Goal: Task Accomplishment & Management: Complete application form

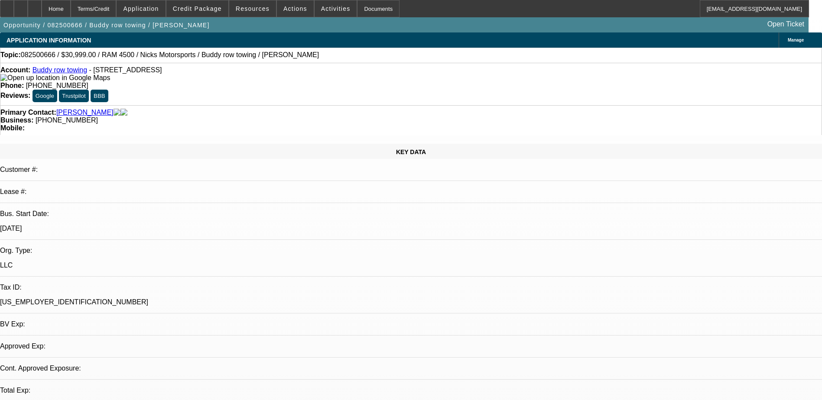
select select "0"
select select "2"
select select "0.1"
select select "1"
select select "2"
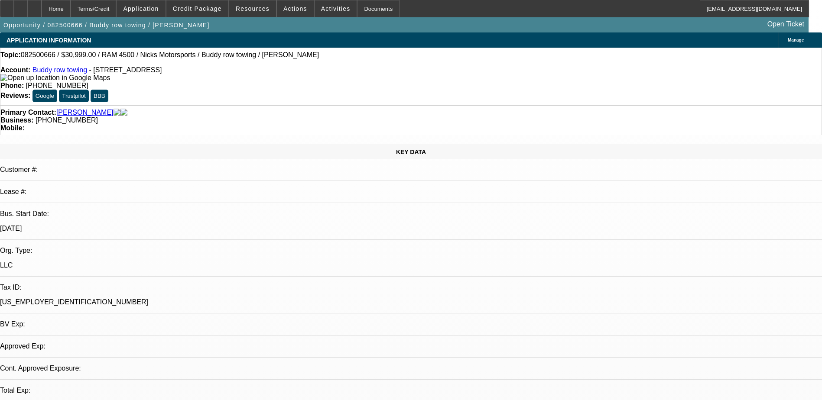
select select "4"
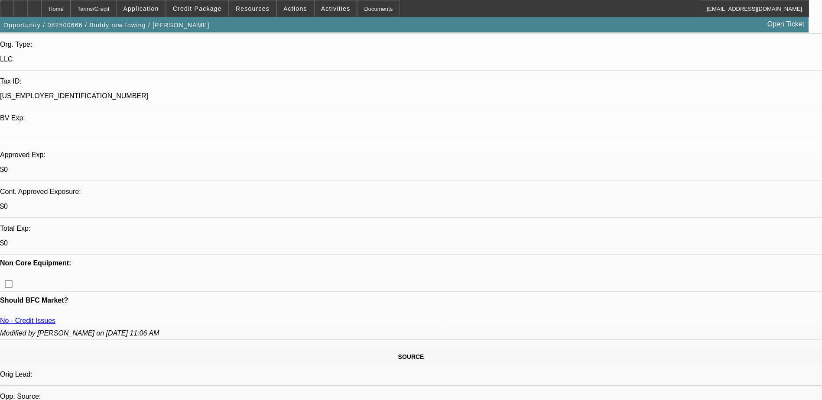
scroll to position [130, 0]
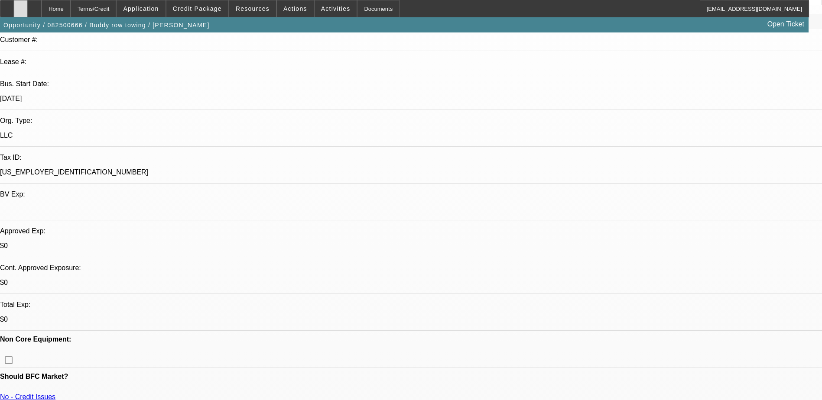
click at [21, 6] on icon at bounding box center [21, 6] width 0 height 0
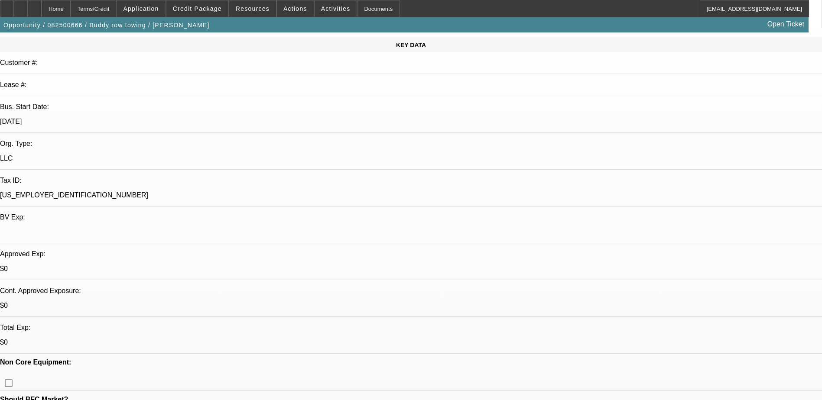
scroll to position [173, 0]
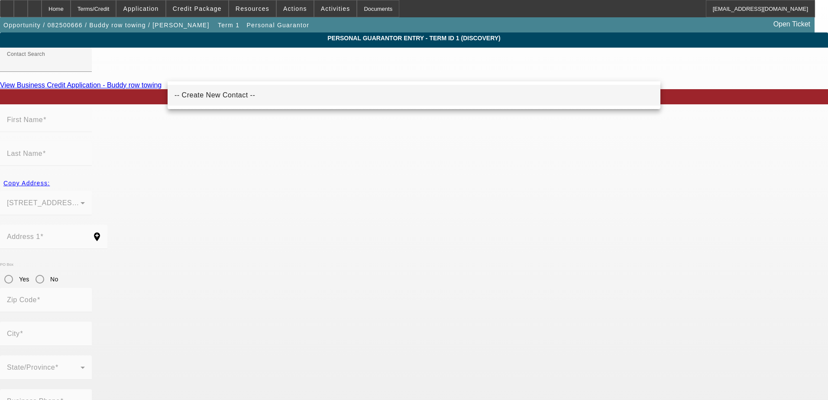
click at [213, 100] on span "-- Create New Contact --" at bounding box center [215, 95] width 81 height 10
type input "-- Create New Contact --"
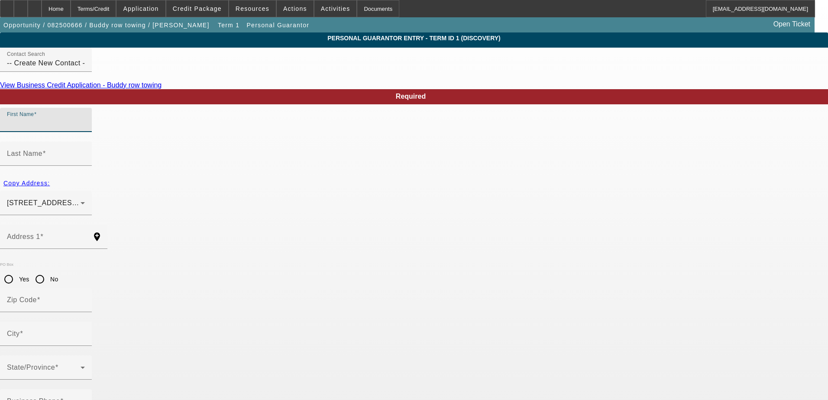
click at [85, 129] on input "First Name" at bounding box center [46, 123] width 78 height 10
type input "[PERSON_NAME]"
click at [85, 152] on input "Last Name" at bounding box center [46, 157] width 78 height 10
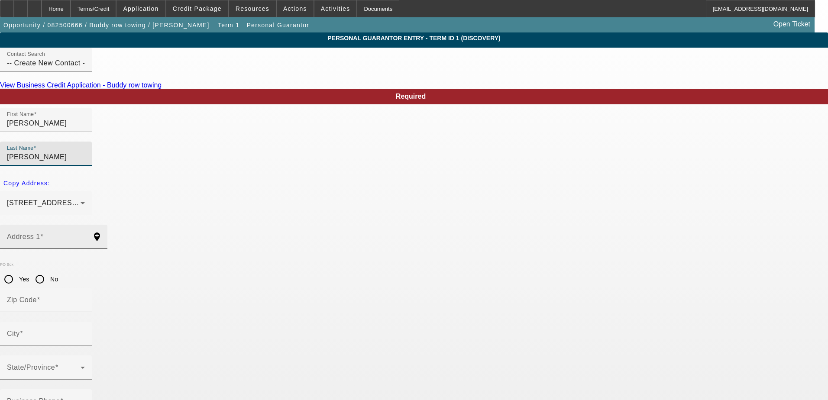
type input "[PERSON_NAME]"
click at [85, 235] on input "Address 1" at bounding box center [46, 240] width 78 height 10
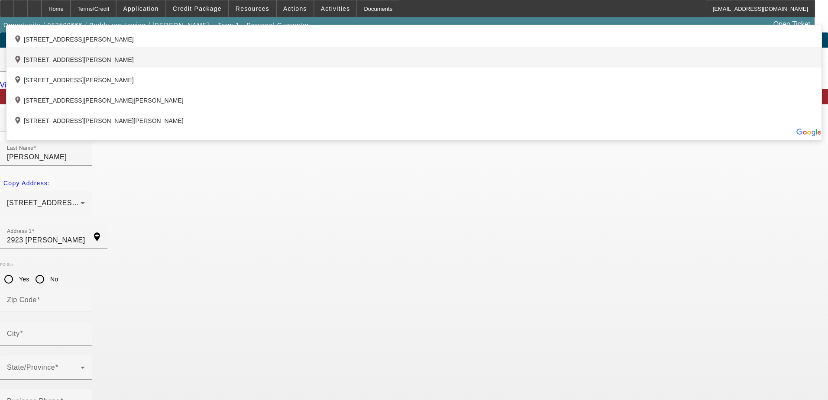
click at [237, 68] on div "add_location [STREET_ADDRESS][PERSON_NAME]" at bounding box center [413, 57] width 815 height 20
type input "[STREET_ADDRESS][PERSON_NAME]"
type input "23228"
type input "[GEOGRAPHIC_DATA]"
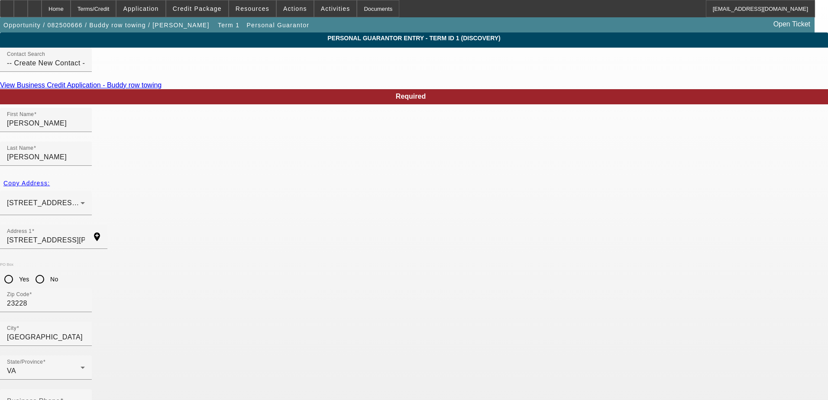
type input "0"
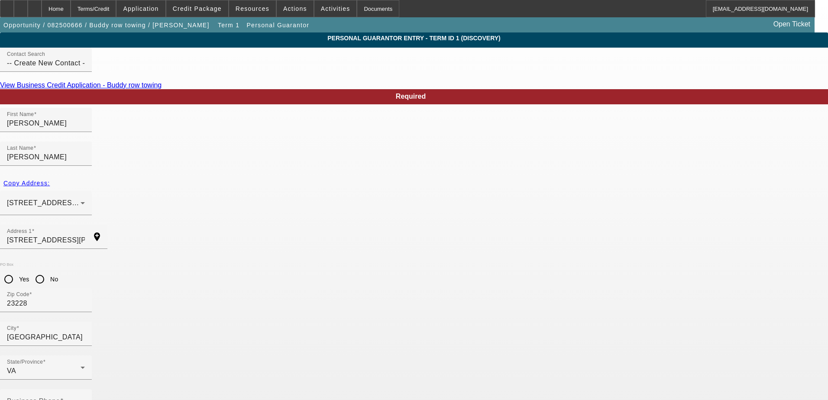
type input "224-99-2005"
click at [85, 332] on input "[GEOGRAPHIC_DATA]" at bounding box center [46, 337] width 78 height 10
type input "Hentico"
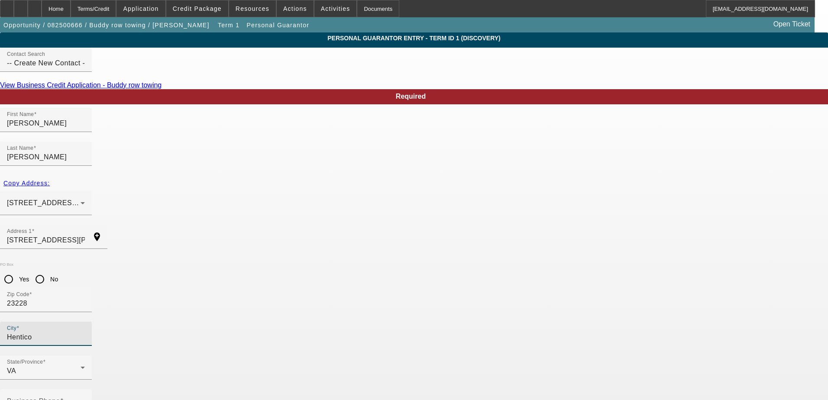
click at [60, 398] on mat-label "Business Phone" at bounding box center [33, 401] width 53 height 7
click at [85, 400] on input "Business Phone" at bounding box center [46, 405] width 78 height 10
click at [162, 89] on link "View Business Credit Application - Buddy row towing" at bounding box center [81, 84] width 162 height 7
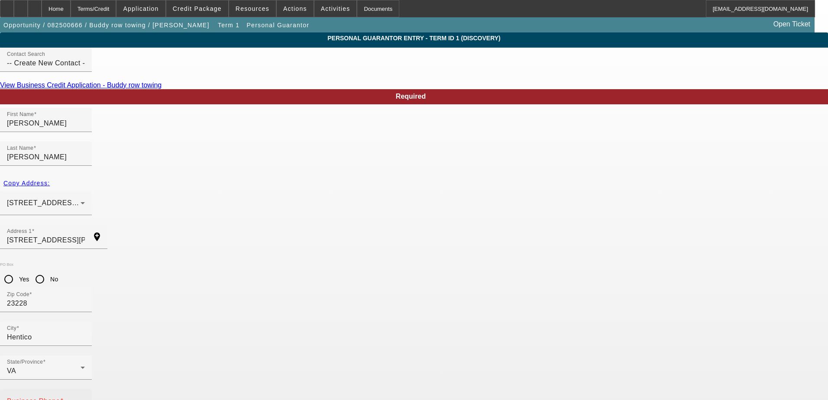
click at [60, 398] on mat-label "Business Phone" at bounding box center [33, 401] width 53 height 7
click at [85, 400] on input "Business Phone" at bounding box center [46, 405] width 78 height 10
type input "[PHONE_NUMBER]"
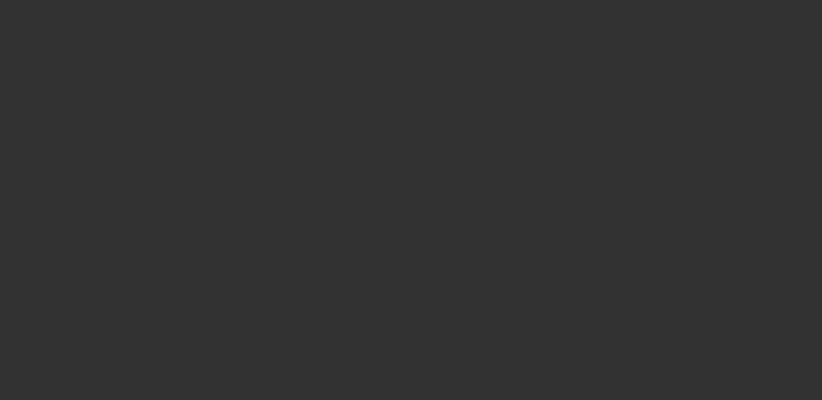
select select "0"
select select "2"
select select "0.1"
select select "4"
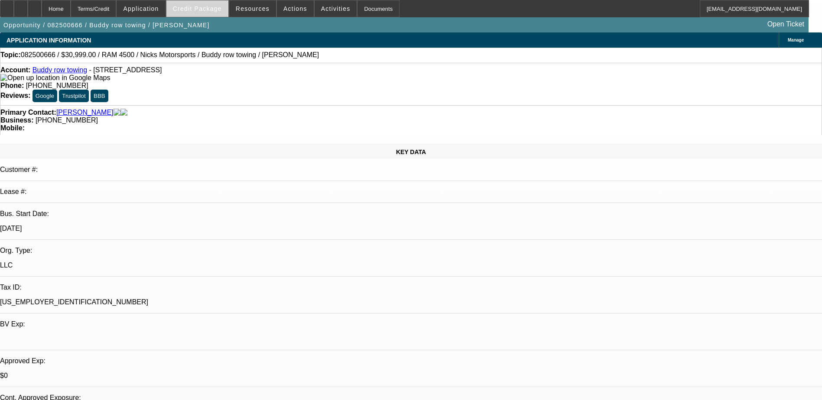
click at [215, 12] on span at bounding box center [197, 8] width 62 height 21
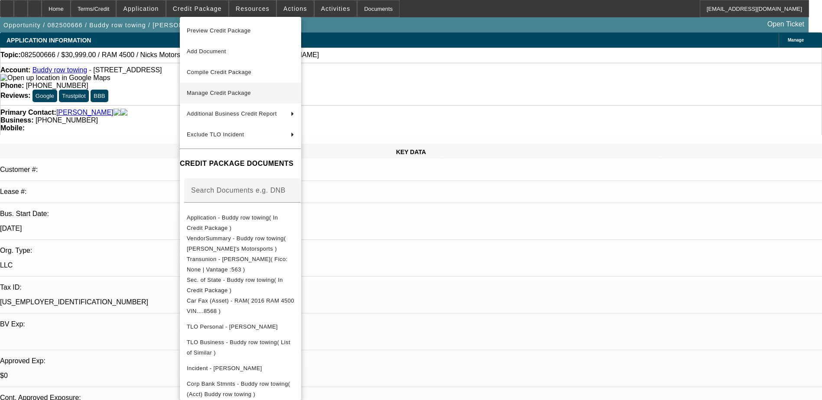
click at [233, 87] on button "Manage Credit Package" at bounding box center [240, 93] width 121 height 21
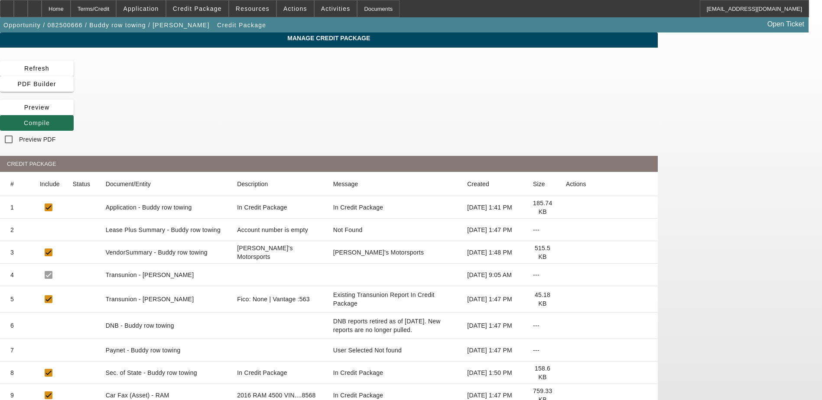
click at [74, 113] on span at bounding box center [37, 123] width 74 height 21
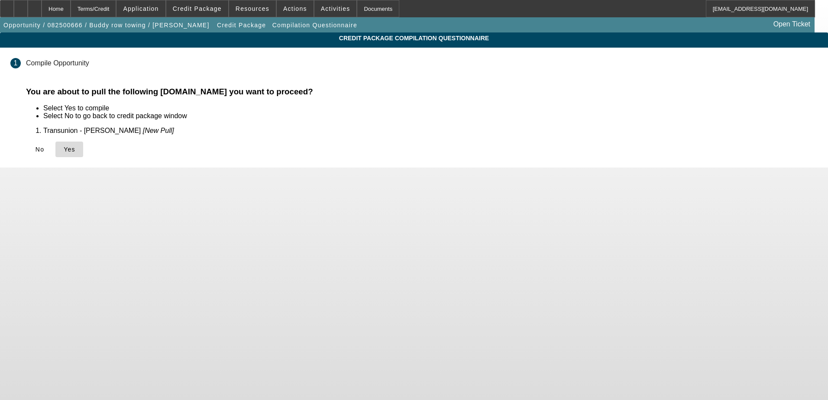
click at [75, 151] on span "Yes" at bounding box center [70, 149] width 12 height 7
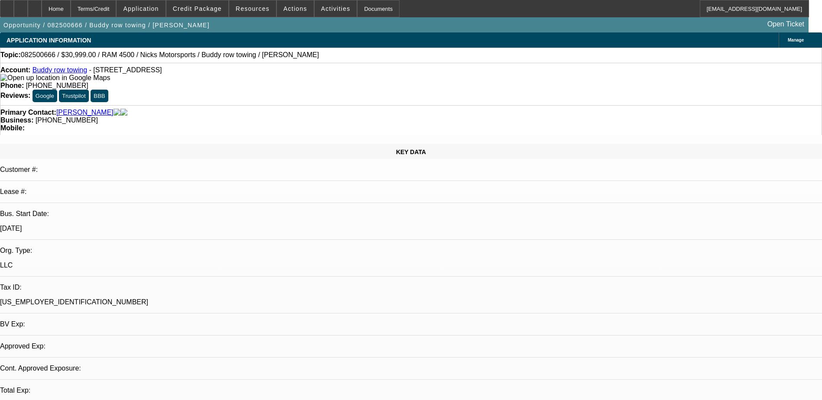
select select "0"
select select "2"
select select "0.1"
select select "4"
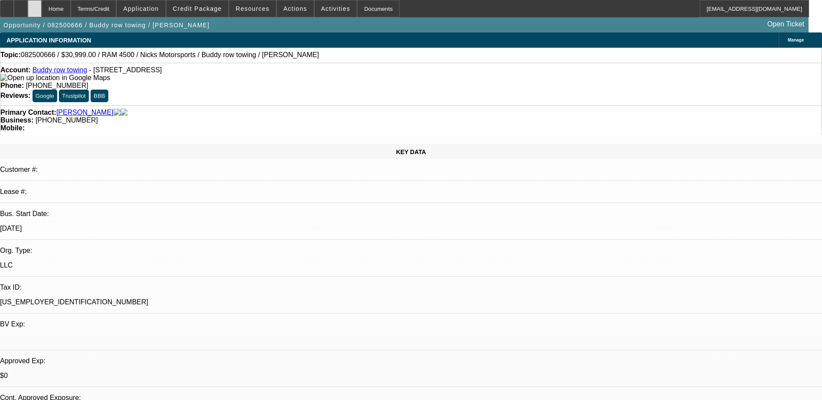
click at [35, 6] on icon at bounding box center [35, 6] width 0 height 0
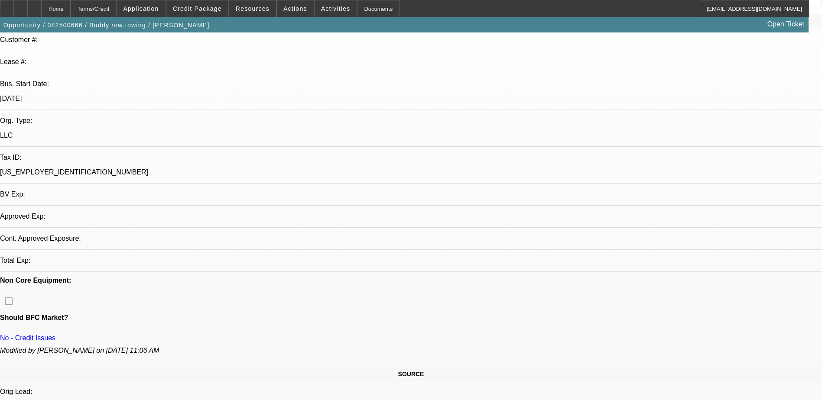
select select "0"
select select "2"
select select "0.1"
select select "4"
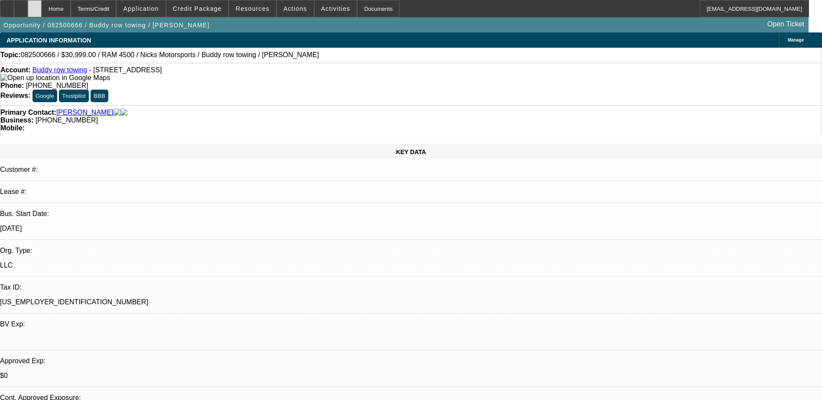
click at [42, 7] on div at bounding box center [35, 8] width 14 height 17
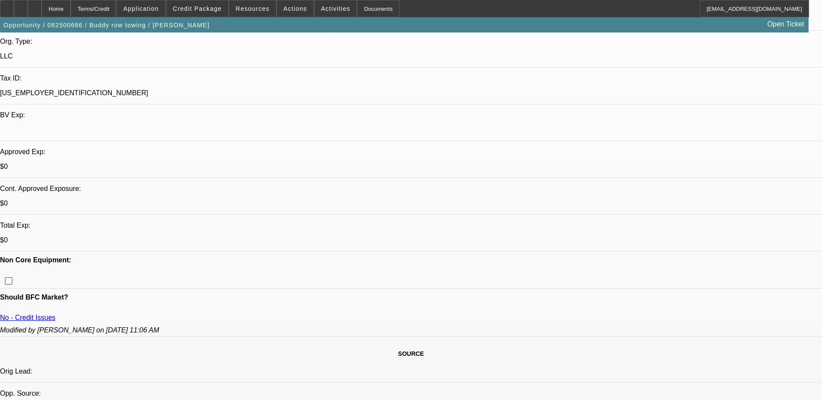
scroll to position [260, 0]
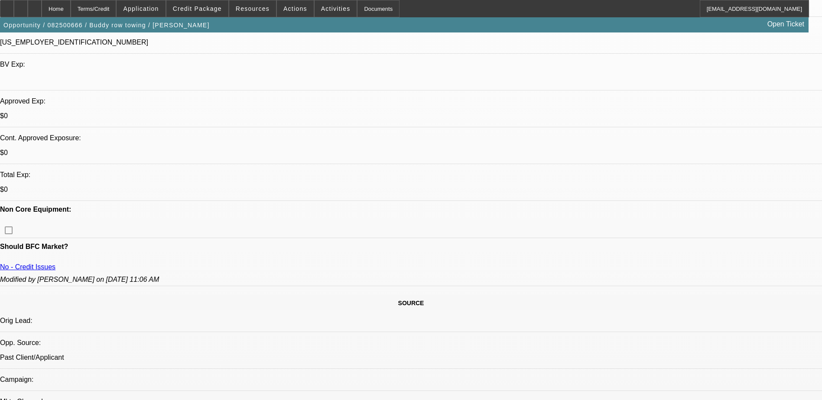
select select "0"
select select "2"
select select "0.1"
select select "4"
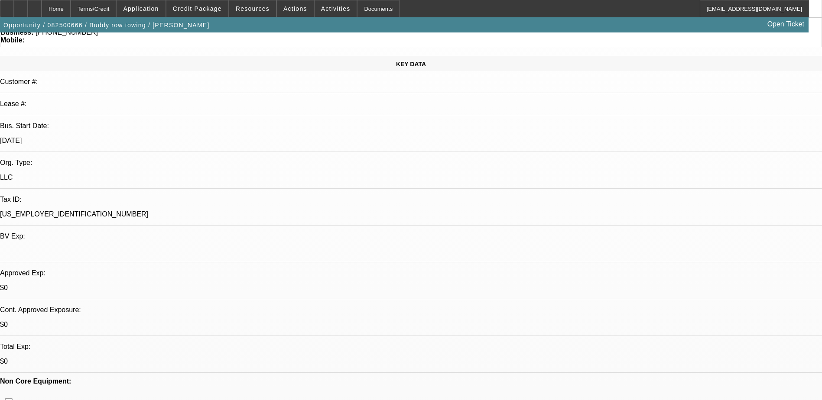
scroll to position [0, 0]
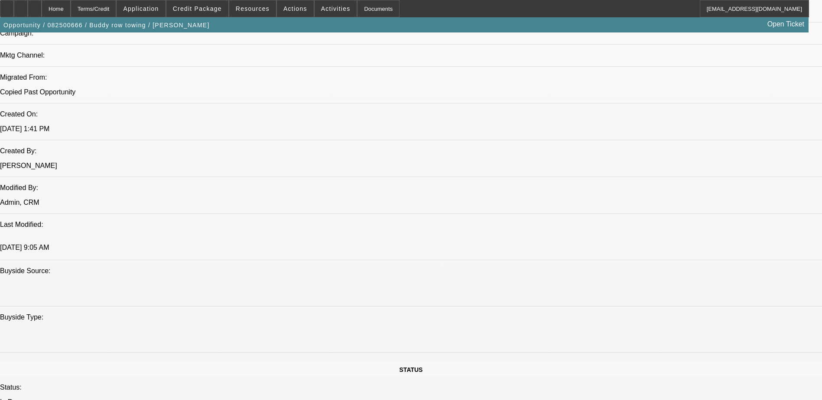
scroll to position [650, 0]
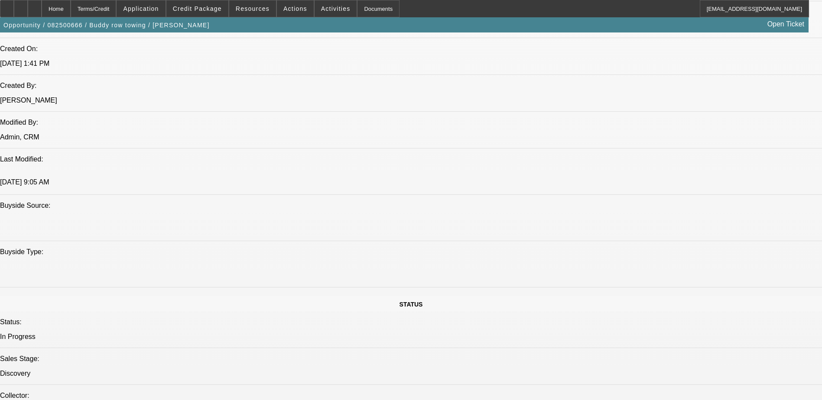
scroll to position [693, 0]
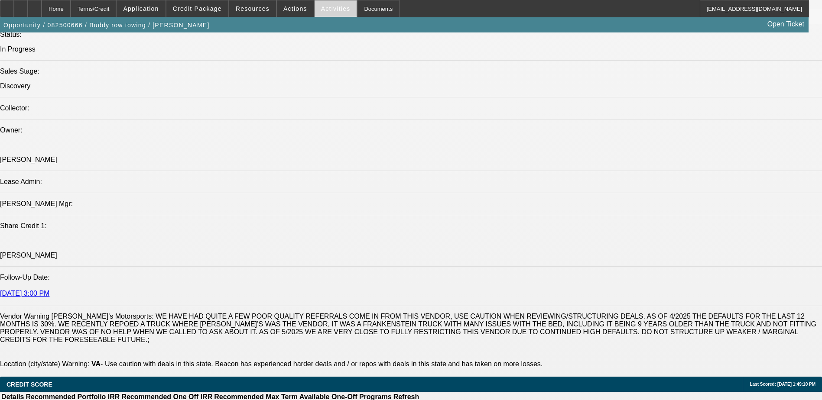
scroll to position [953, 0]
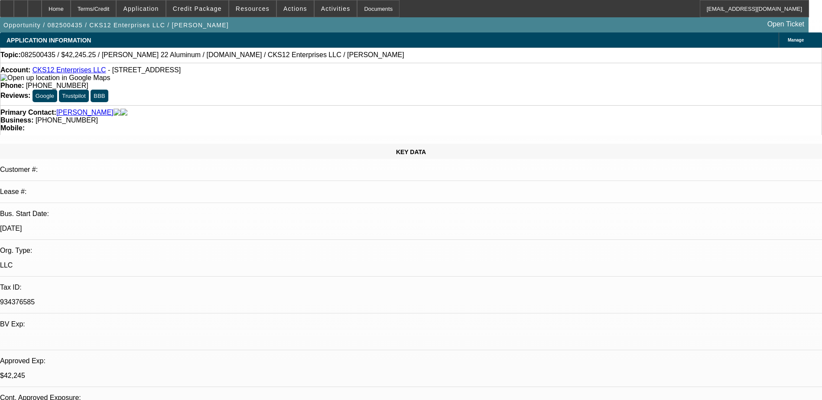
select select "0"
select select "2"
select select "0.1"
select select "0"
select select "2"
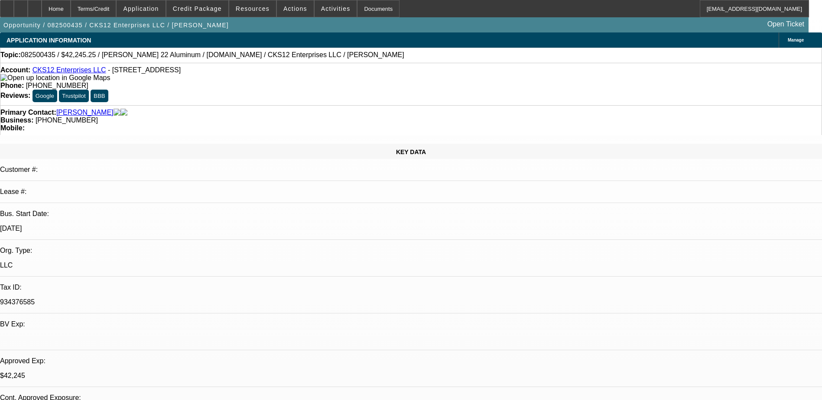
select select "0.1"
select select "0"
select select "2"
select select "0.1"
select select "0"
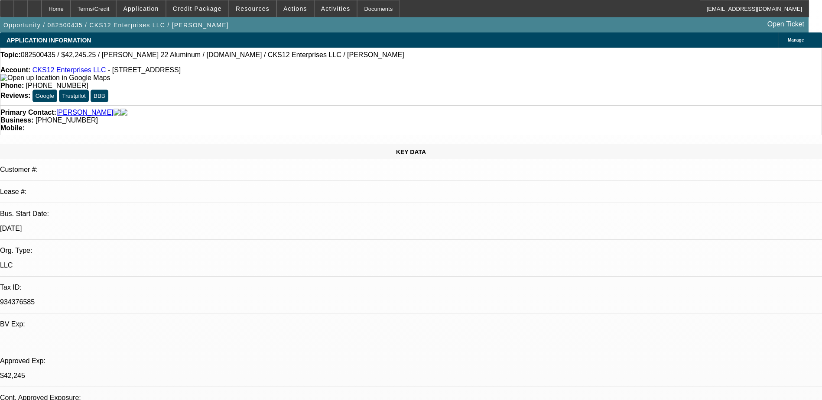
select select "2"
select select "0.1"
select select "1"
select select "2"
select select "4"
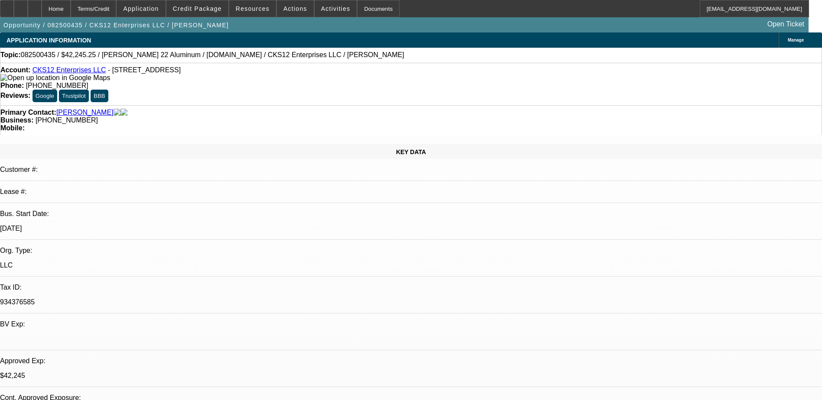
select select "1"
select select "2"
select select "4"
select select "1"
select select "2"
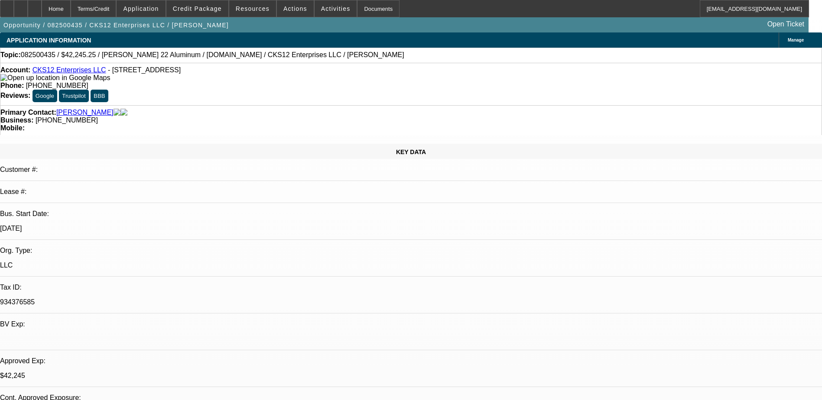
select select "4"
select select "1"
select select "2"
select select "4"
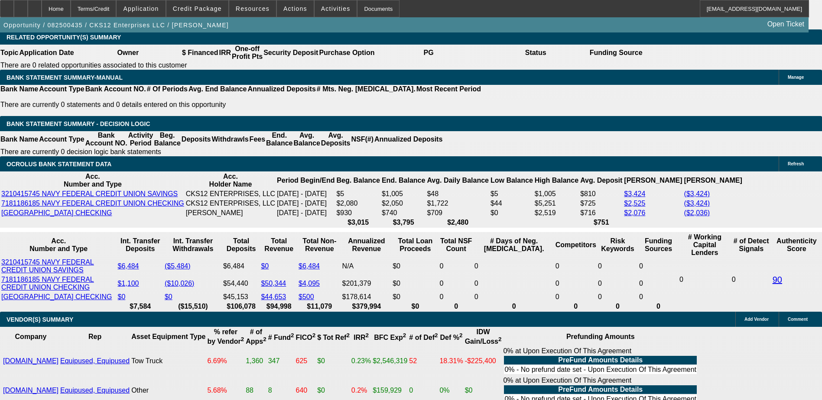
scroll to position [1343, 0]
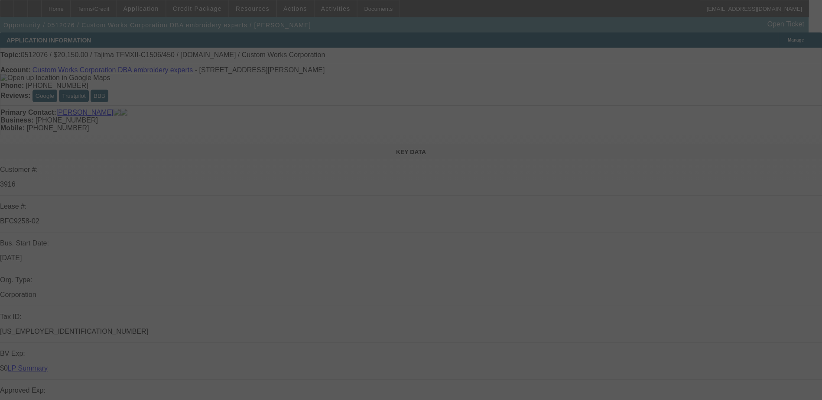
select select "0"
select select "2"
select select "0"
select select "2"
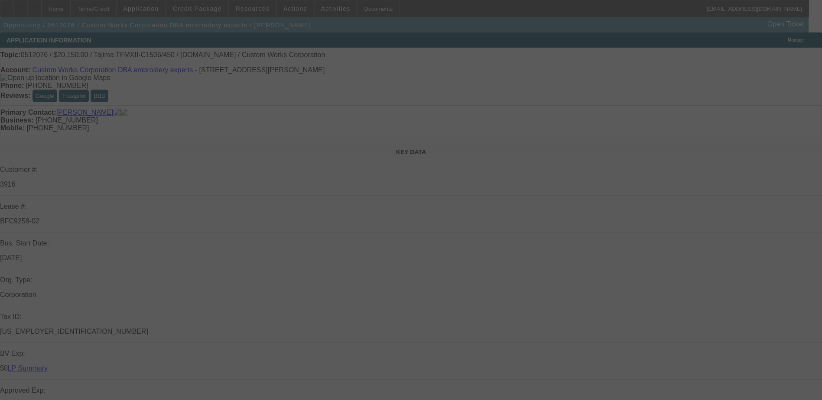
select select "0"
select select "2"
select select "0"
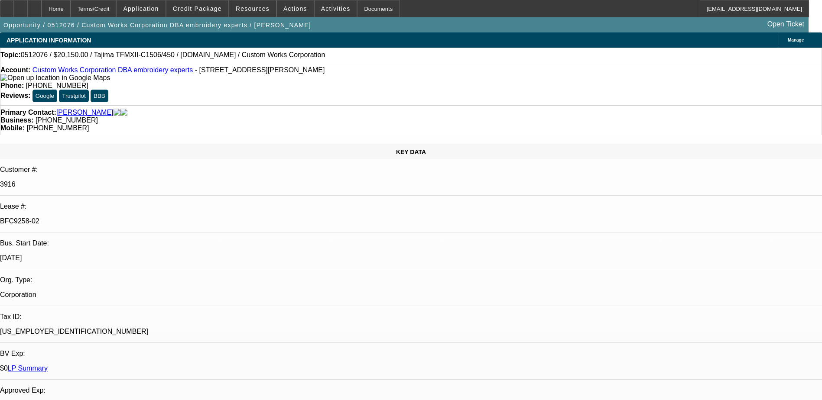
select select "1"
select select "2"
select select "4"
select select "1"
select select "2"
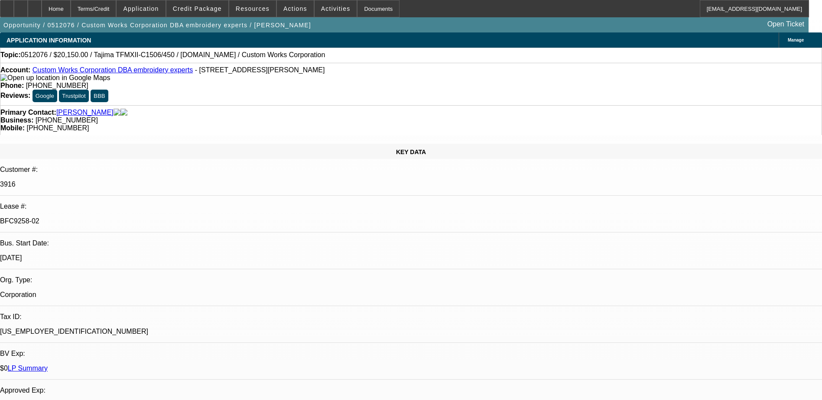
select select "4"
select select "1"
select select "2"
select select "4"
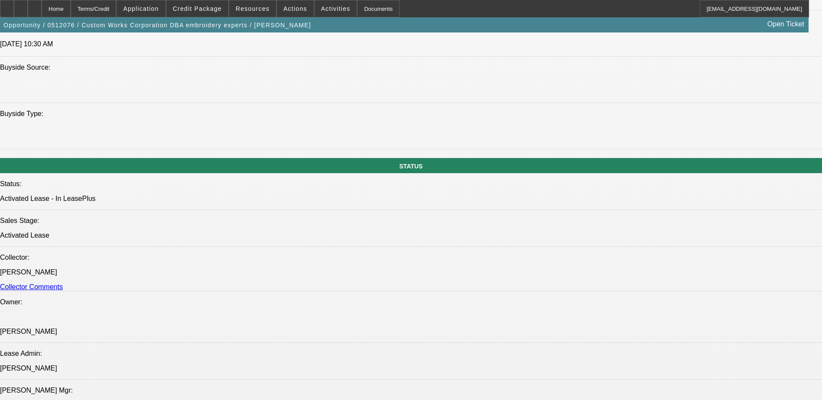
scroll to position [693, 0]
